Goal: Information Seeking & Learning: Learn about a topic

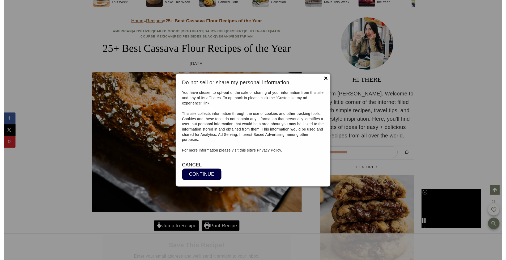
scroll to position [14401, 0]
